Goal: Find specific page/section: Find specific page/section

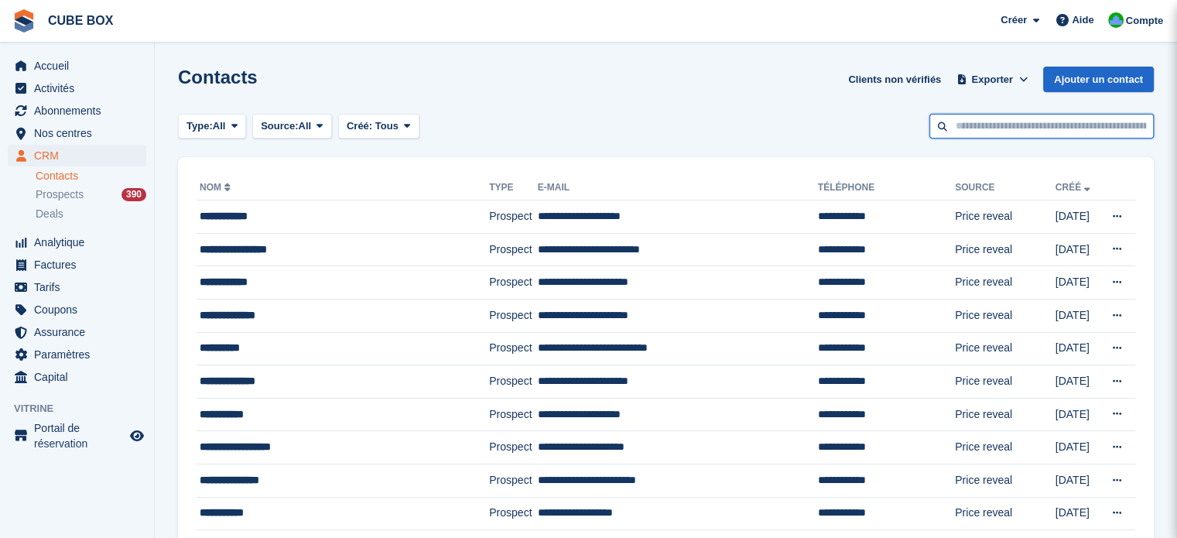
click at [1024, 131] on input "text" at bounding box center [1041, 127] width 224 height 26
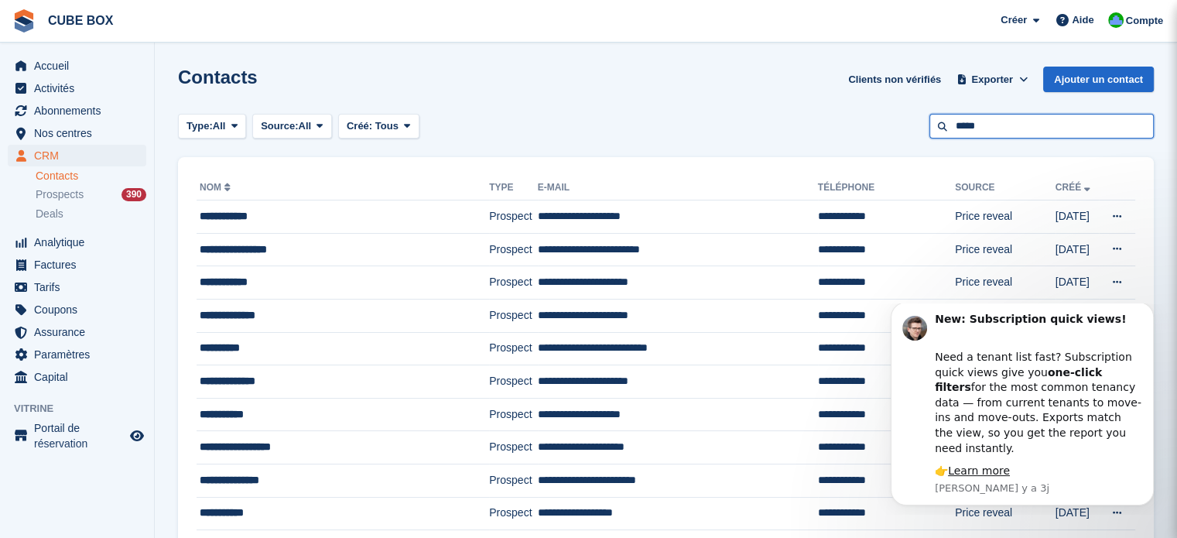
type input "*****"
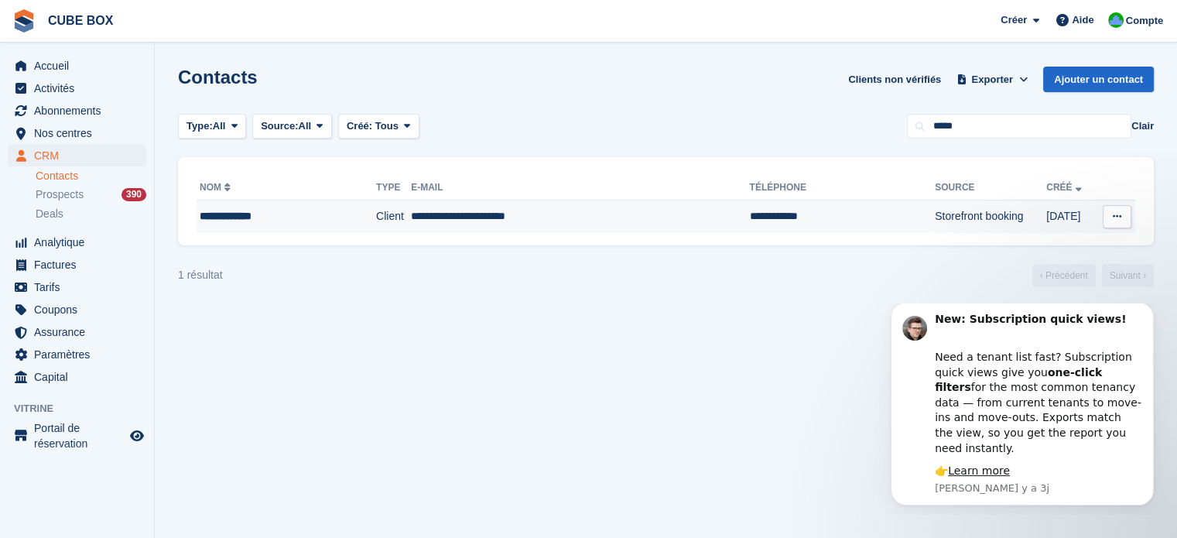
click at [622, 212] on td "**********" at bounding box center [580, 216] width 338 height 32
